Goal: Task Accomplishment & Management: Manage account settings

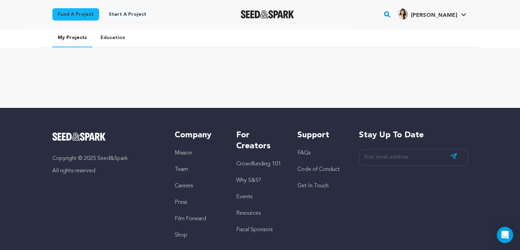
click at [78, 47] on ul "My Projects Education" at bounding box center [260, 38] width 438 height 19
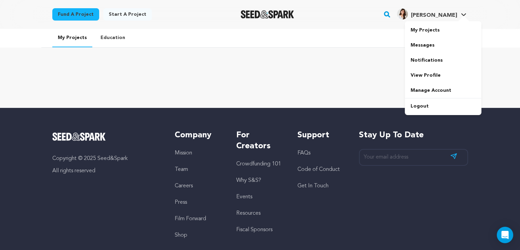
click at [441, 17] on span "[PERSON_NAME]" at bounding box center [434, 15] width 46 height 5
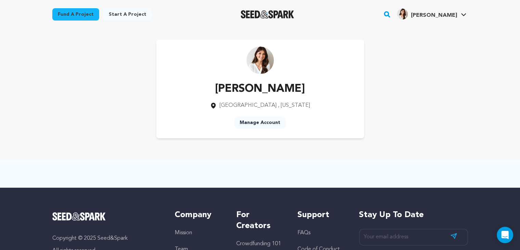
click at [427, 19] on h4 "[PERSON_NAME]" at bounding box center [434, 15] width 46 height 8
click at [427, 32] on link "My Projects" at bounding box center [443, 30] width 77 height 15
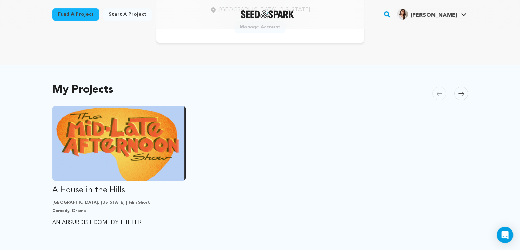
scroll to position [122, 0]
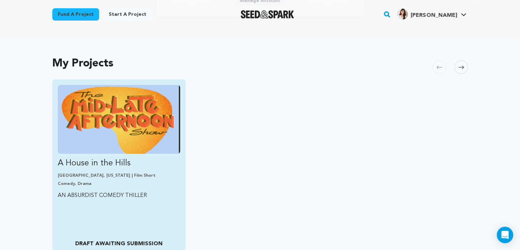
click at [100, 162] on p "A House in the Hills" at bounding box center [119, 163] width 123 height 11
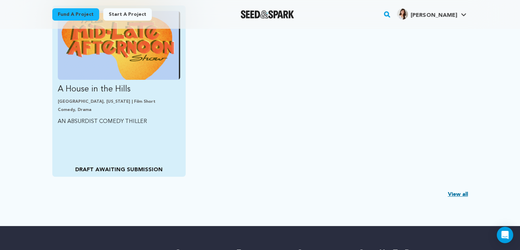
click at [101, 137] on div "A House in the Hills [GEOGRAPHIC_DATA], [US_STATE] | Film Short Comedy, Drama A…" at bounding box center [119, 90] width 134 height 171
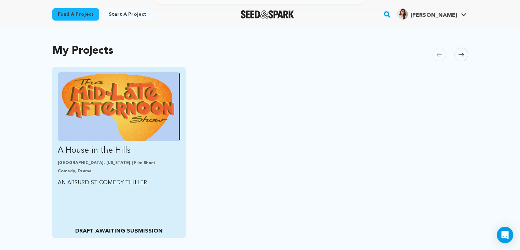
scroll to position [130, 0]
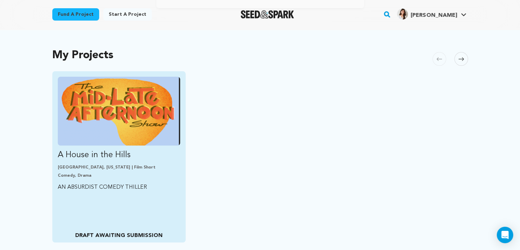
click at [105, 159] on p "A House in the Hills" at bounding box center [119, 154] width 123 height 11
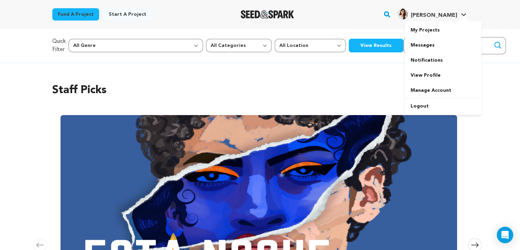
click at [439, 19] on span "Ruggiero K. Ruggiero K." at bounding box center [432, 14] width 72 height 14
click at [434, 29] on link "My Projects" at bounding box center [443, 30] width 77 height 15
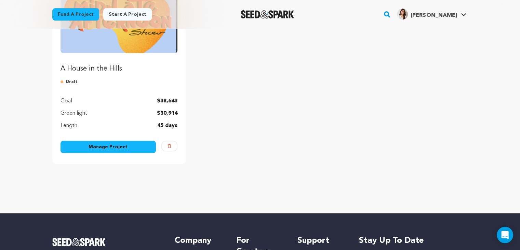
scroll to position [124, 0]
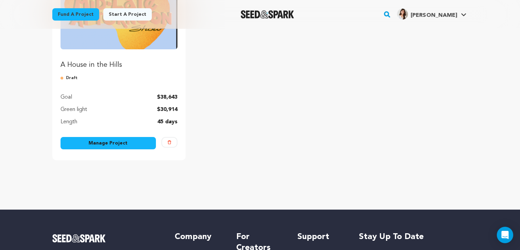
click at [126, 146] on link "Manage Project" at bounding box center [109, 143] width 96 height 12
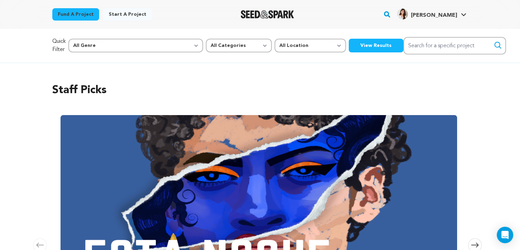
click at [426, 14] on div "[PERSON_NAME]" at bounding box center [427, 14] width 60 height 11
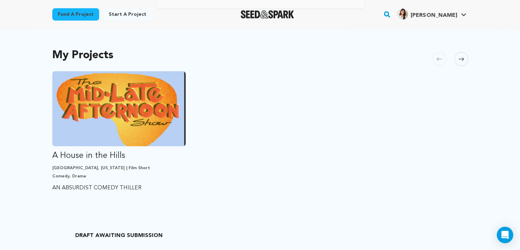
scroll to position [138, 0]
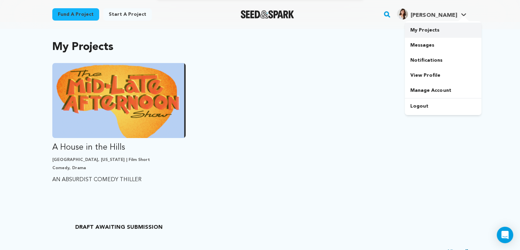
click at [442, 28] on link "My Projects" at bounding box center [443, 30] width 77 height 15
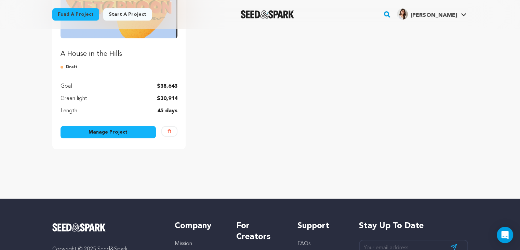
scroll to position [136, 0]
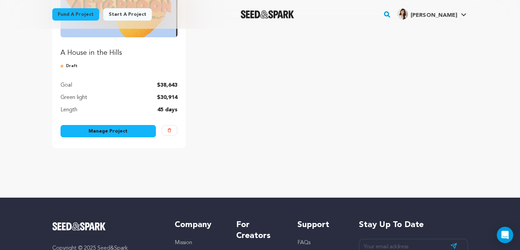
click at [100, 130] on link "Manage Project" at bounding box center [109, 131] width 96 height 12
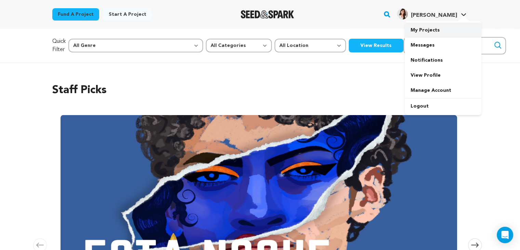
click at [423, 34] on link "My Projects" at bounding box center [443, 30] width 77 height 15
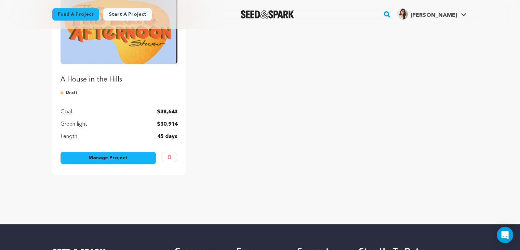
scroll to position [110, 0]
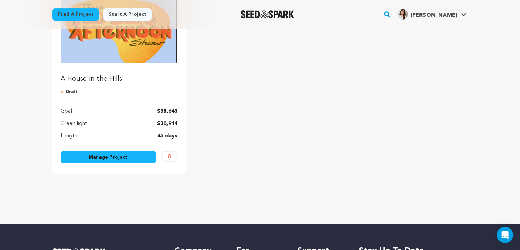
click at [109, 155] on link "Manage Project" at bounding box center [109, 157] width 96 height 12
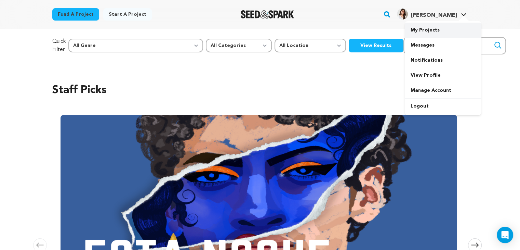
click at [427, 29] on link "My Projects" at bounding box center [443, 30] width 77 height 15
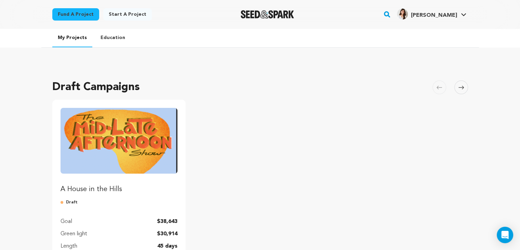
scroll to position [127, 0]
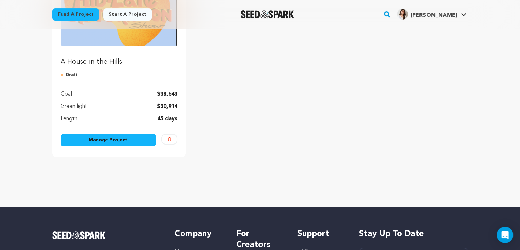
click at [122, 140] on link "Manage Project" at bounding box center [109, 140] width 96 height 12
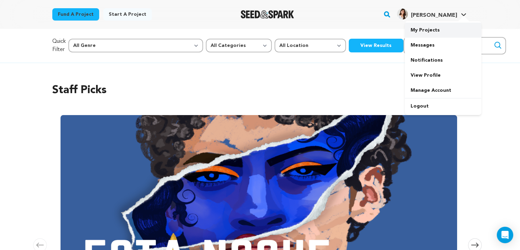
click at [423, 29] on link "My Projects" at bounding box center [443, 30] width 77 height 15
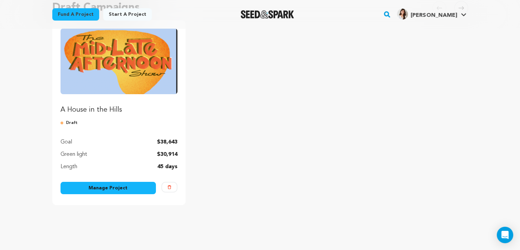
scroll to position [79, 0]
click at [120, 111] on p "A House in the Hills" at bounding box center [119, 110] width 117 height 10
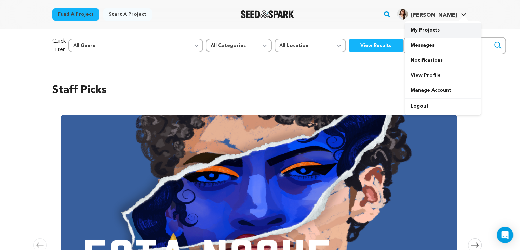
click at [421, 30] on link "My Projects" at bounding box center [443, 30] width 77 height 15
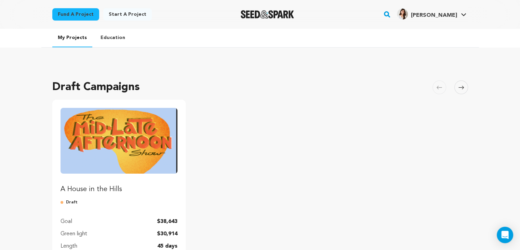
click at [79, 205] on div "A House in the Hills Draft Goal $38,643 Green light $30,914 Length 45 days" at bounding box center [119, 179] width 117 height 142
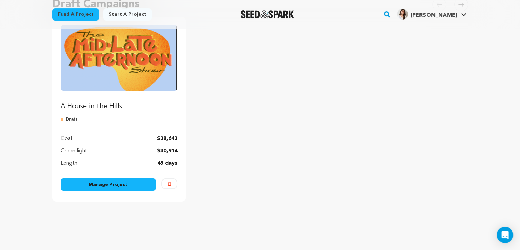
click at [84, 184] on link "Manage Project" at bounding box center [109, 184] width 96 height 12
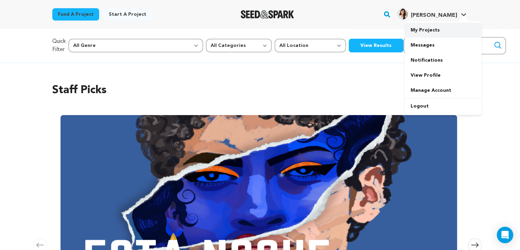
click at [428, 30] on link "My Projects" at bounding box center [443, 30] width 77 height 15
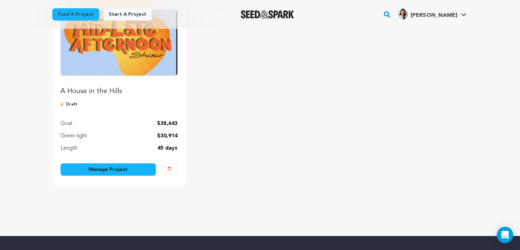
scroll to position [98, 0]
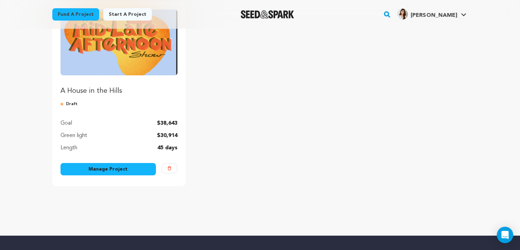
click at [93, 173] on link "Manage Project" at bounding box center [109, 169] width 96 height 12
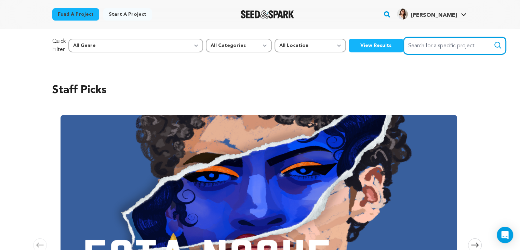
click at [404, 48] on input "Search for a specific project" at bounding box center [455, 45] width 103 height 17
type input "a house in the hills"
click at [494, 41] on button "Search" at bounding box center [498, 45] width 8 height 8
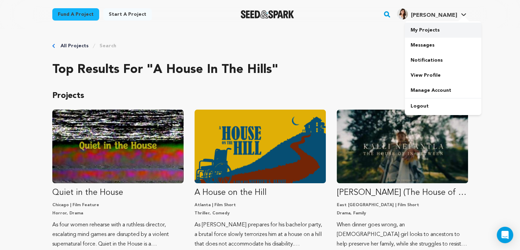
click at [421, 36] on link "My Projects" at bounding box center [443, 30] width 77 height 15
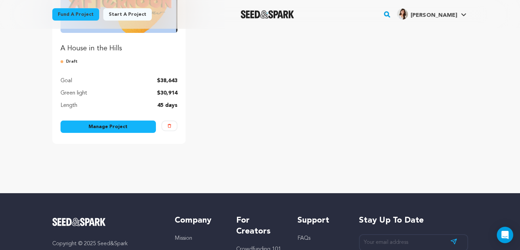
scroll to position [141, 0]
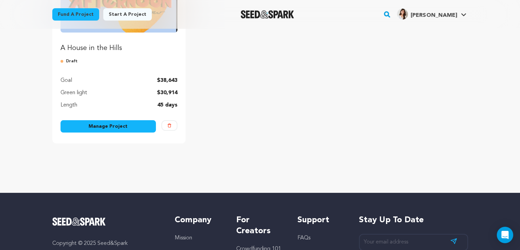
click at [133, 121] on link "Manage Project" at bounding box center [109, 126] width 96 height 12
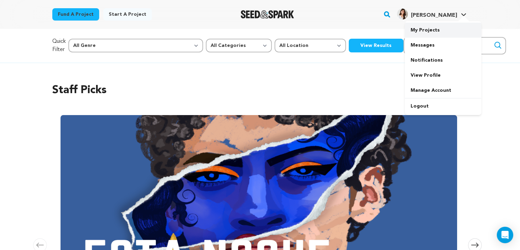
click at [428, 35] on link "My Projects" at bounding box center [443, 30] width 77 height 15
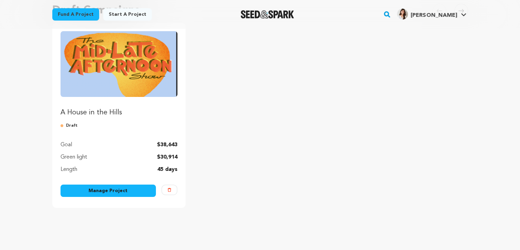
scroll to position [78, 0]
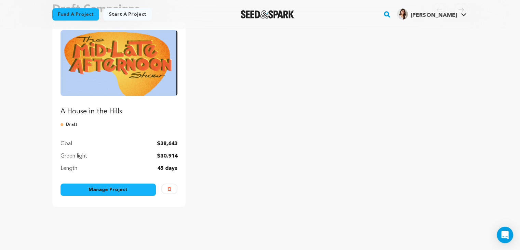
click at [138, 193] on link "Manage Project" at bounding box center [109, 189] width 96 height 12
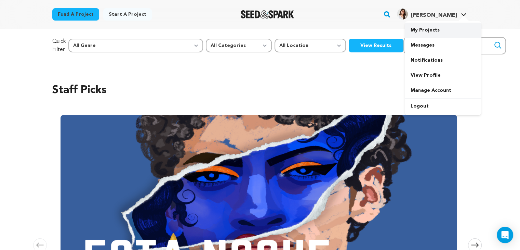
click at [424, 31] on link "My Projects" at bounding box center [443, 30] width 77 height 15
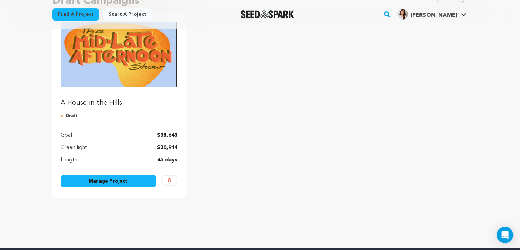
scroll to position [79, 0]
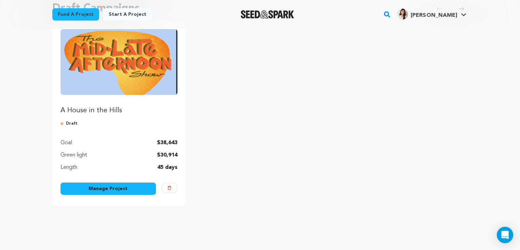
click at [127, 187] on link "Manage Project" at bounding box center [109, 188] width 96 height 12
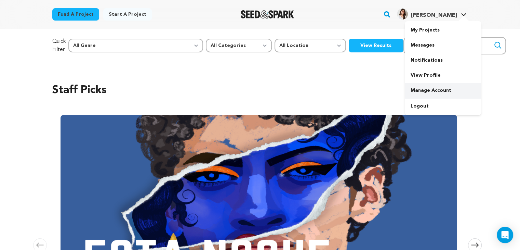
click at [435, 94] on link "Manage Account" at bounding box center [443, 90] width 77 height 15
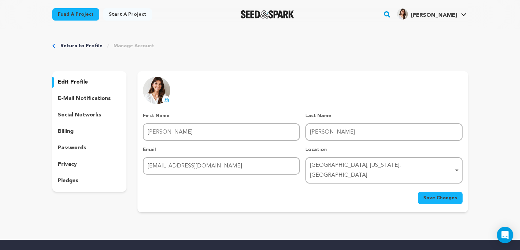
click at [99, 95] on p "e-mail notifications" at bounding box center [84, 98] width 53 height 8
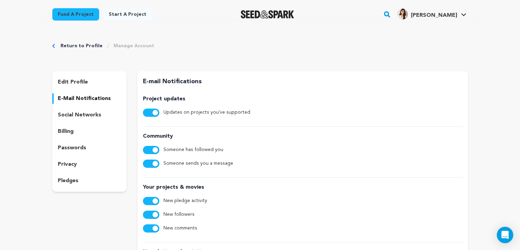
click at [101, 109] on div "social networks" at bounding box center [89, 114] width 75 height 11
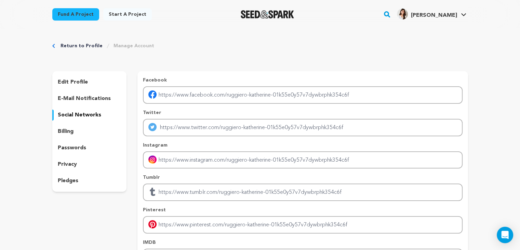
click at [72, 133] on p "billing" at bounding box center [66, 131] width 16 height 8
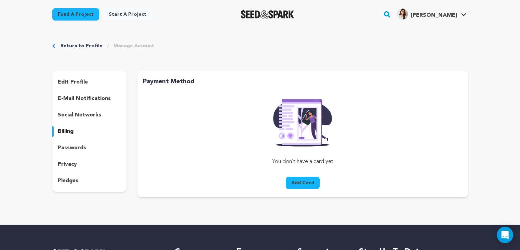
click at [78, 149] on p "passwords" at bounding box center [72, 148] width 28 height 8
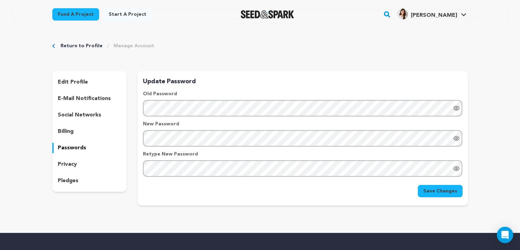
click at [73, 171] on div "edit profile e-mail notifications social networks billing passwords privacy ple…" at bounding box center [89, 131] width 75 height 120
click at [72, 164] on p "privacy" at bounding box center [67, 164] width 19 height 8
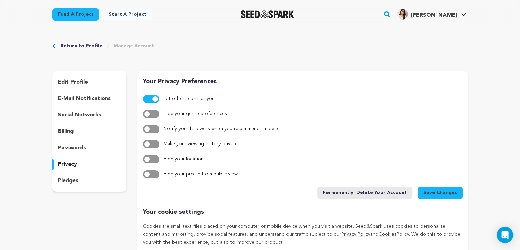
click at [71, 178] on p "pledges" at bounding box center [68, 181] width 21 height 8
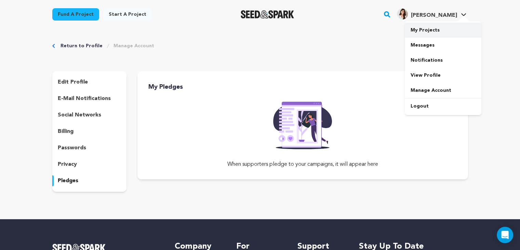
click at [430, 32] on link "My Projects" at bounding box center [443, 30] width 77 height 15
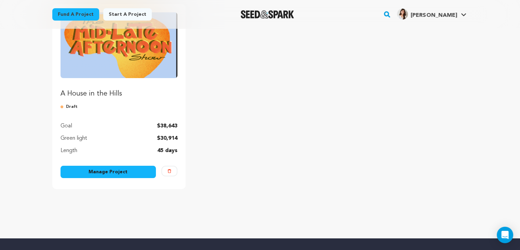
scroll to position [99, 0]
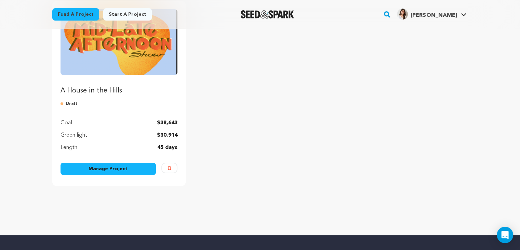
click at [131, 170] on link "Manage Project" at bounding box center [109, 168] width 96 height 12
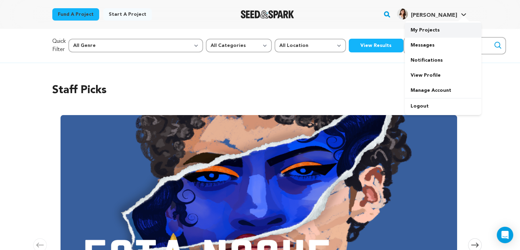
click at [419, 34] on link "My Projects" at bounding box center [443, 30] width 77 height 15
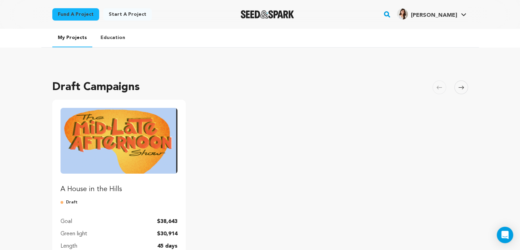
click at [257, 188] on ul "A House in the Hills Draft Goal $38,643 Green light $30,914 Length 45 days Mana…" at bounding box center [260, 192] width 416 height 185
click at [250, 156] on ul "A House in the Hills Draft Goal $38,643 Green light $30,914 Length 45 days Mana…" at bounding box center [260, 192] width 416 height 185
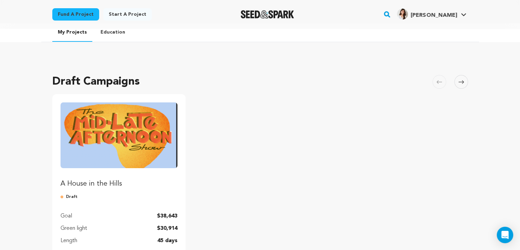
scroll to position [75, 0]
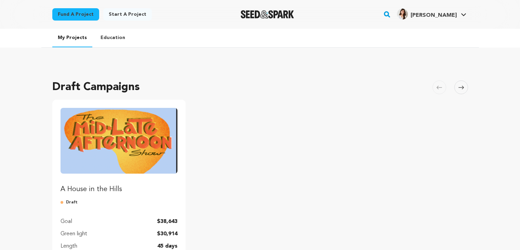
scroll to position [75, 0]
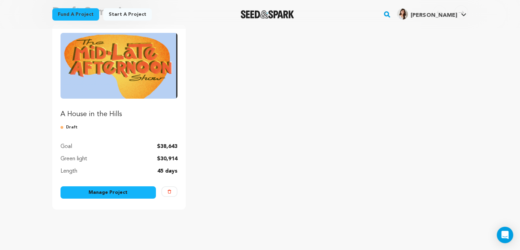
click at [92, 192] on link "Manage Project" at bounding box center [109, 192] width 96 height 12
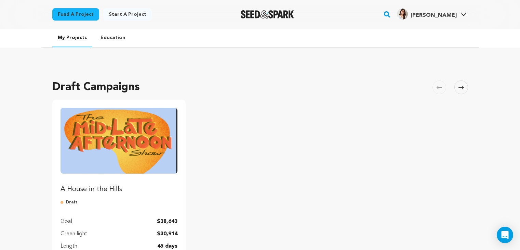
scroll to position [75, 0]
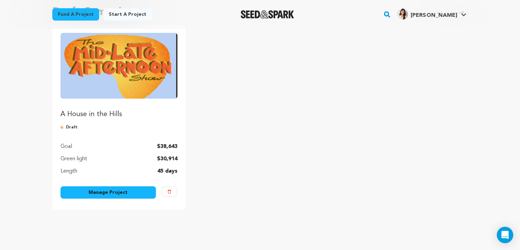
click at [107, 195] on link "Manage Project" at bounding box center [109, 192] width 96 height 12
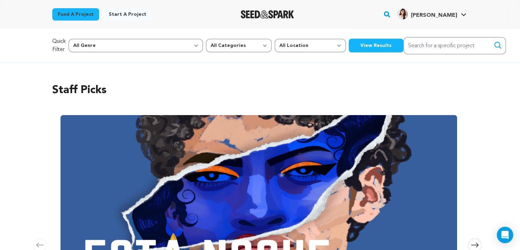
click at [442, 18] on span "[PERSON_NAME]" at bounding box center [434, 15] width 46 height 5
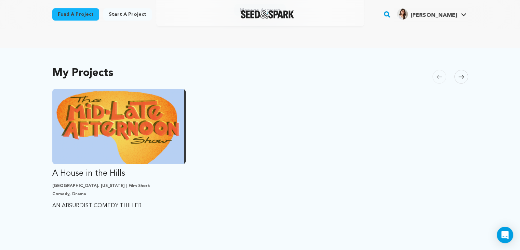
scroll to position [167, 0]
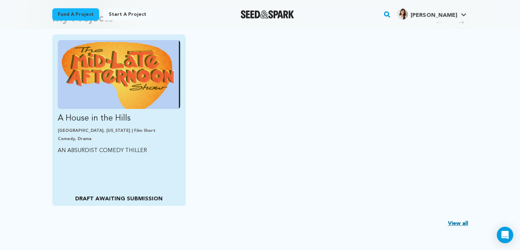
click at [126, 159] on div "A House in the Hills Los Angeles, California | Film Short Comedy, Drama AN ABSU…" at bounding box center [119, 120] width 134 height 171
click at [123, 151] on p "AN ABSURDIST COMEDY THILLER" at bounding box center [119, 151] width 123 height 10
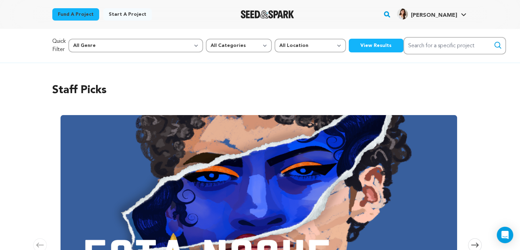
click at [123, 151] on img at bounding box center [259, 207] width 397 height 185
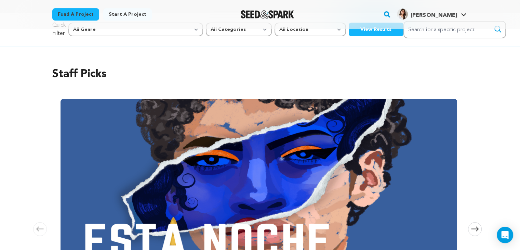
scroll to position [16, 0]
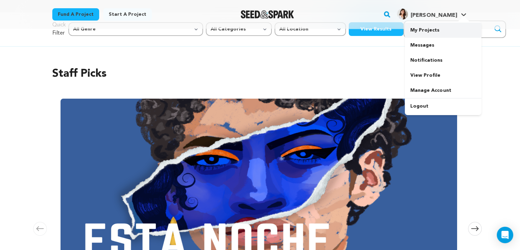
click at [416, 28] on link "My Projects" at bounding box center [443, 30] width 77 height 15
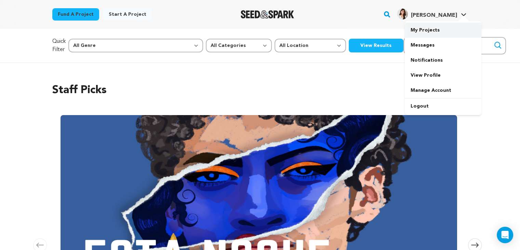
click at [425, 28] on link "My Projects" at bounding box center [443, 30] width 77 height 15
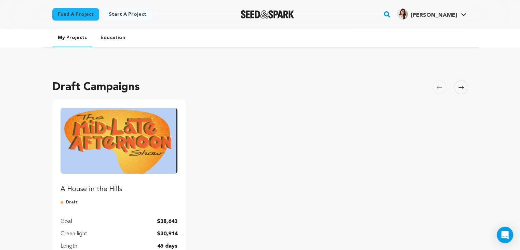
scroll to position [53, 0]
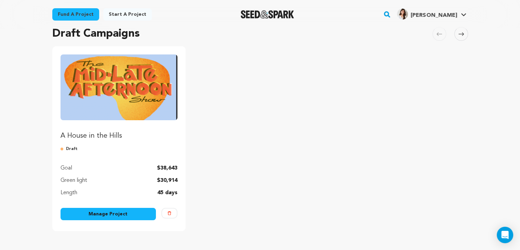
click at [99, 211] on link "Manage Project" at bounding box center [109, 214] width 96 height 12
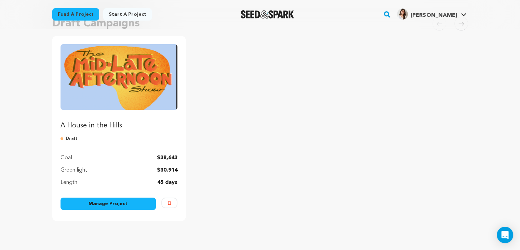
scroll to position [65, 0]
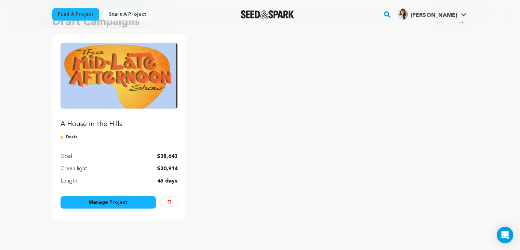
click at [85, 196] on link "Manage Project" at bounding box center [109, 202] width 96 height 12
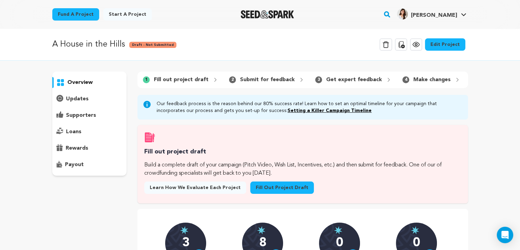
click at [420, 43] on icon at bounding box center [416, 44] width 8 height 8
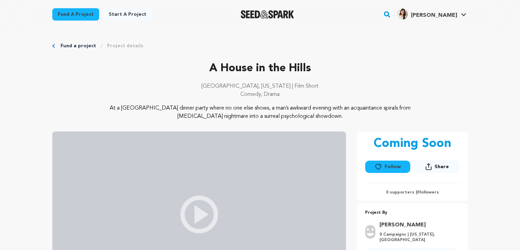
click at [187, 154] on img at bounding box center [199, 214] width 294 height 166
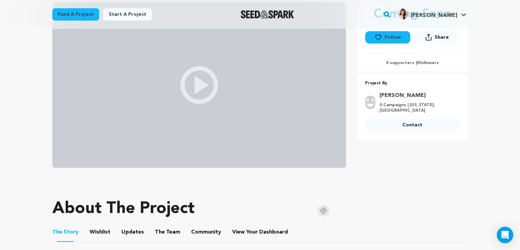
scroll to position [224, 0]
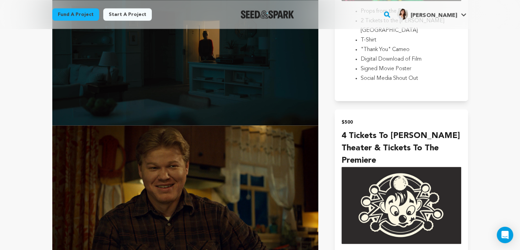
scroll to position [1095, 0]
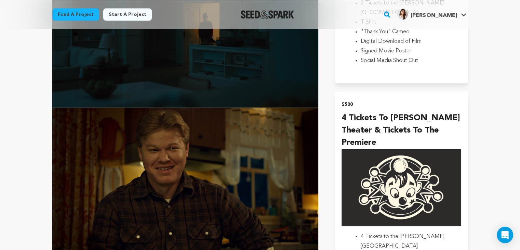
drag, startPoint x: 489, startPoint y: 95, endPoint x: 519, endPoint y: -1, distance: 100.6
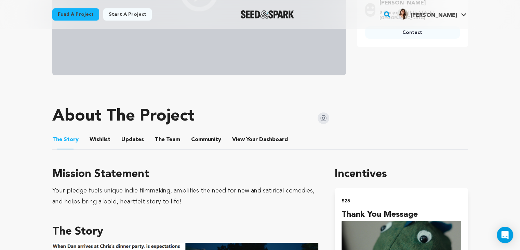
scroll to position [222, 0]
drag, startPoint x: 393, startPoint y: 177, endPoint x: 323, endPoint y: 175, distance: 70.2
click at [313, 171] on h3 "Mission Statement" at bounding box center [185, 174] width 266 height 16
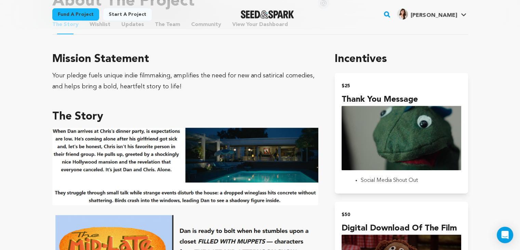
scroll to position [344, 0]
